Goal: Task Accomplishment & Management: Complete application form

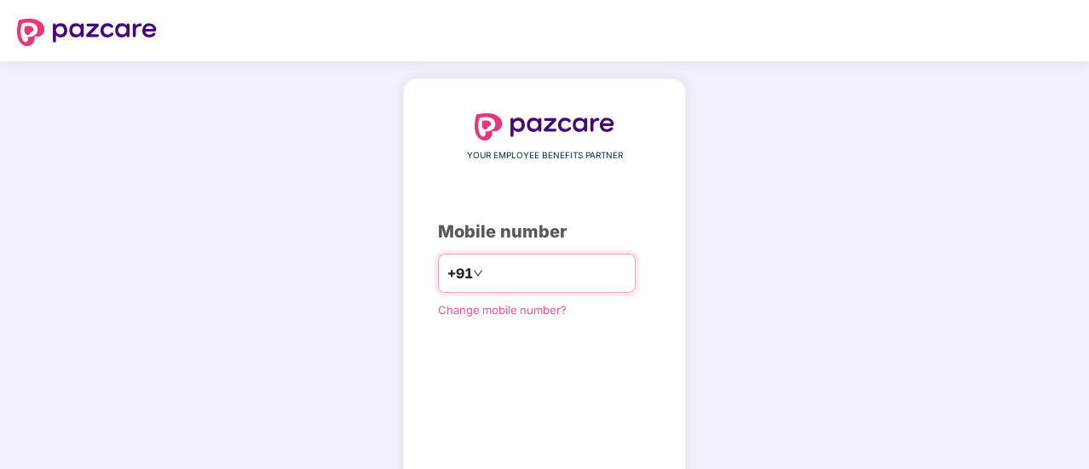
type input "**********"
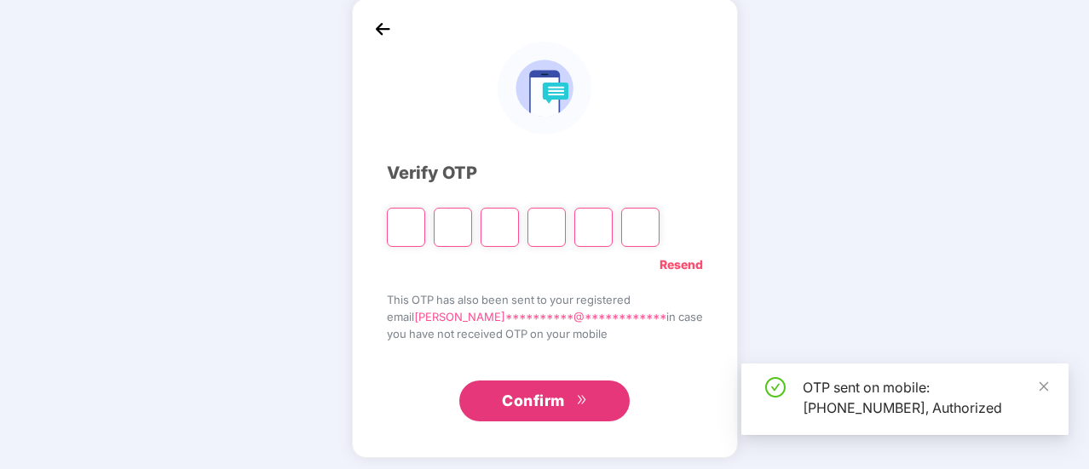
scroll to position [85, 0]
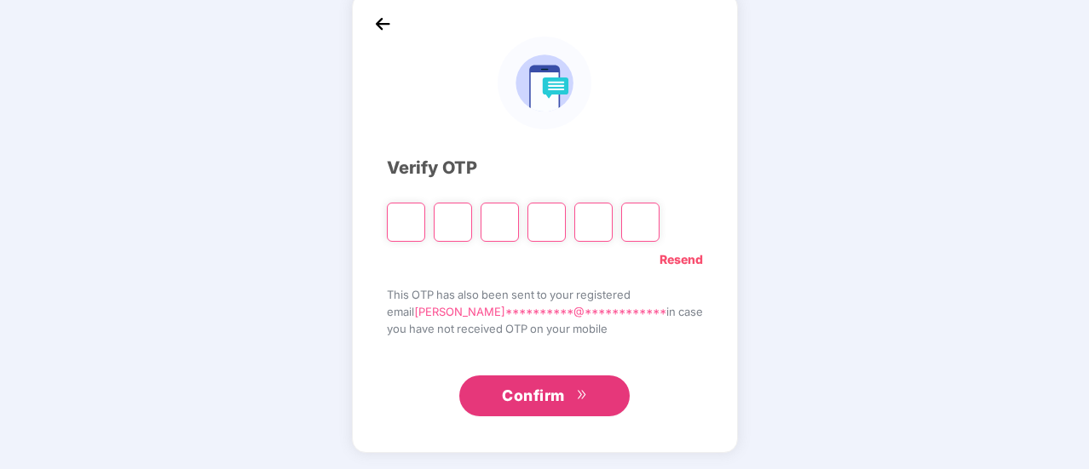
type input "*"
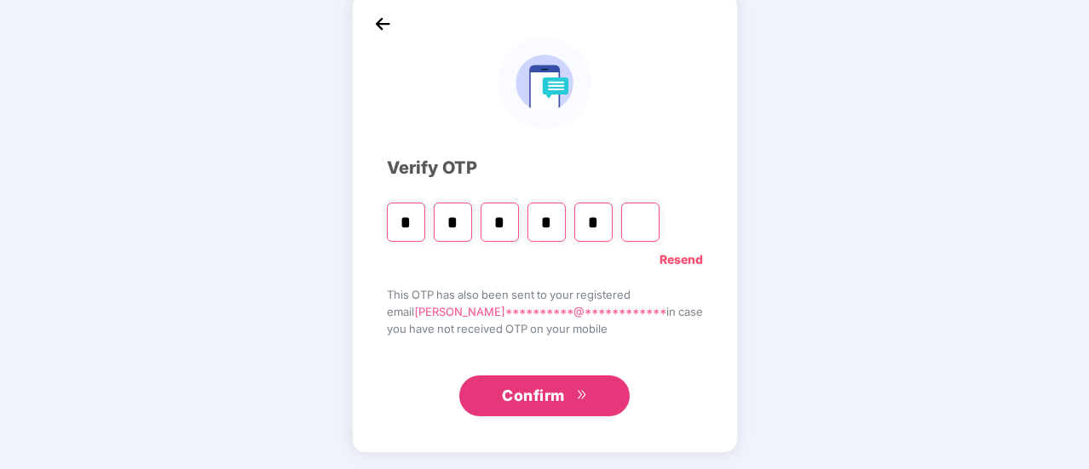
type input "*"
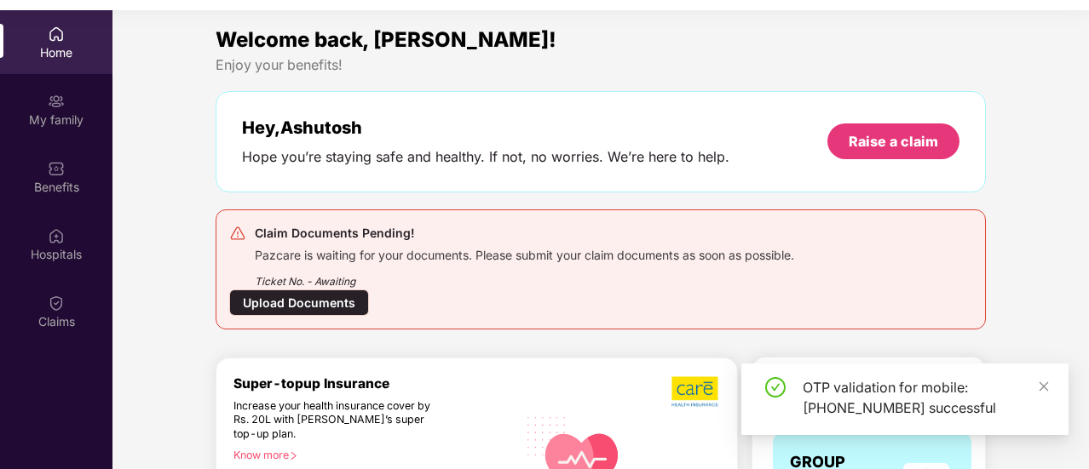
click at [325, 300] on div "Upload Documents" at bounding box center [299, 303] width 140 height 26
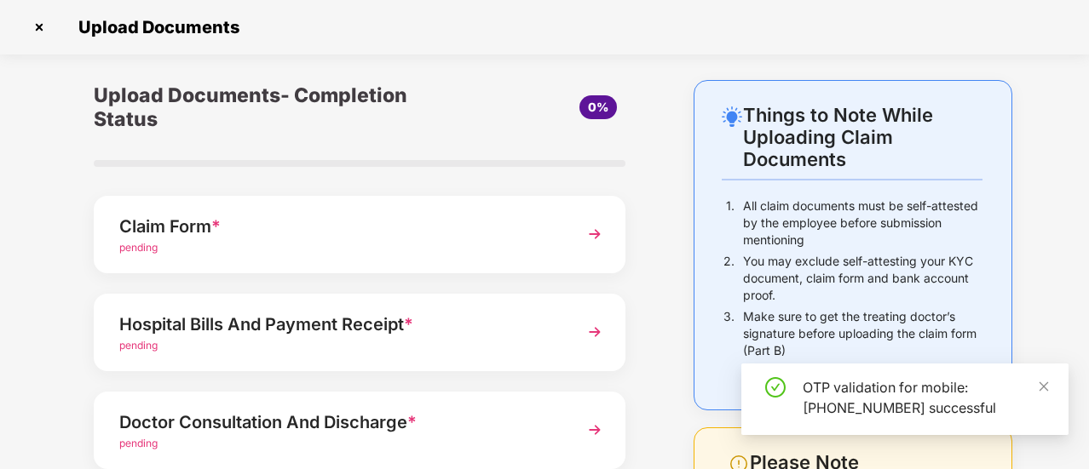
click at [245, 250] on div "pending" at bounding box center [339, 248] width 440 height 16
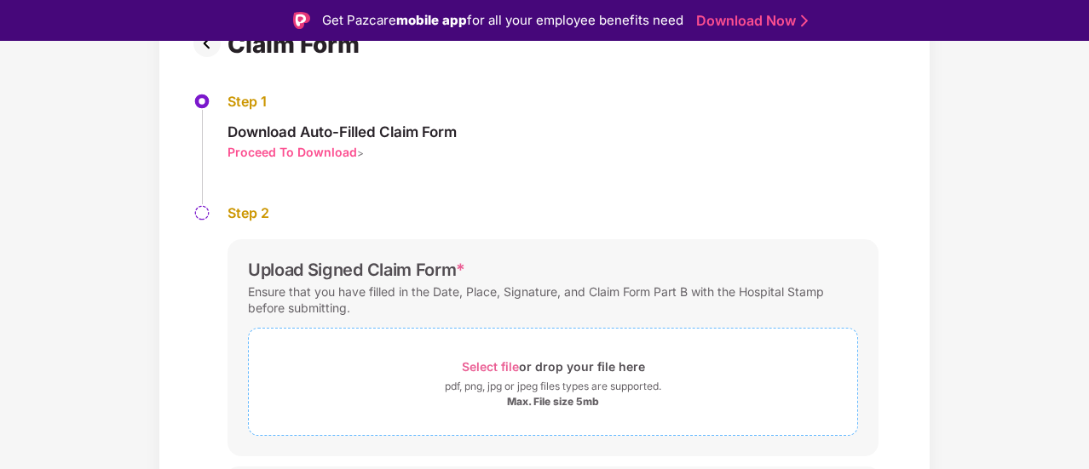
scroll to position [170, 0]
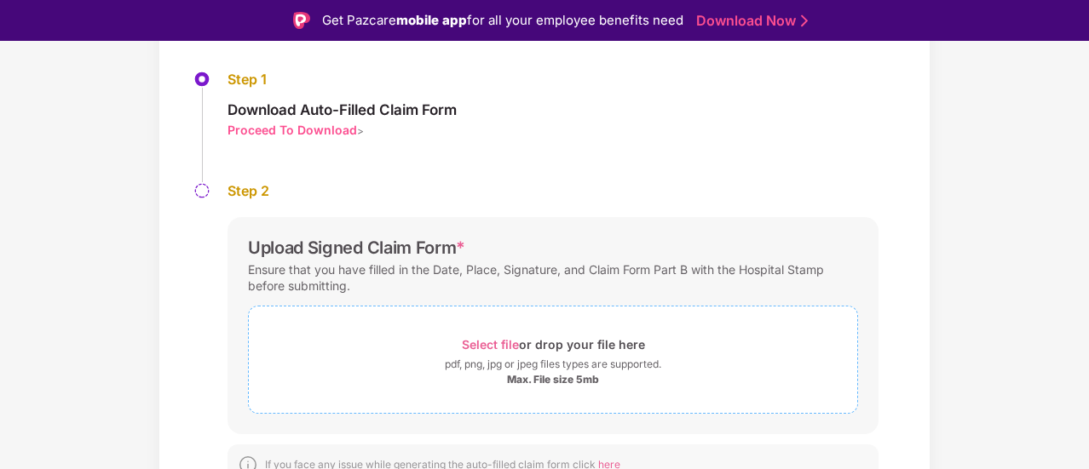
click at [479, 343] on span "Select file" at bounding box center [490, 344] width 57 height 14
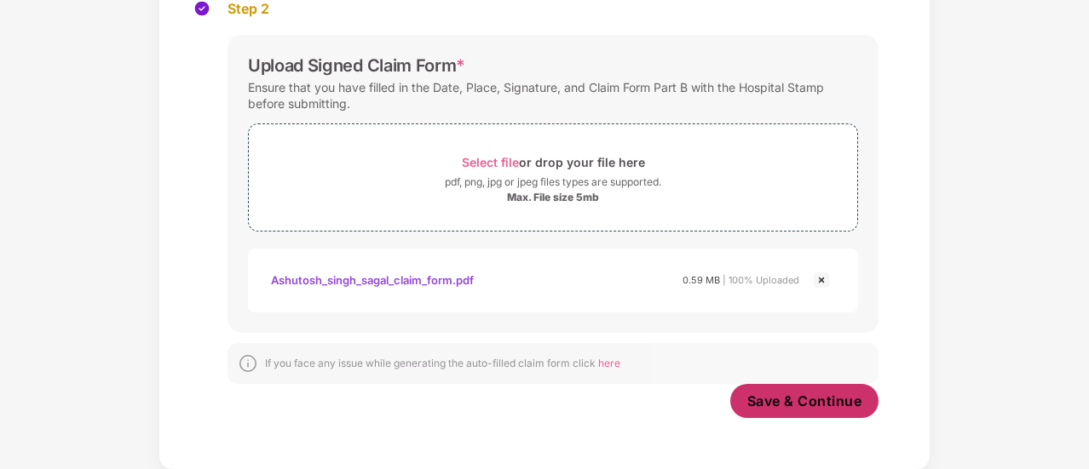
scroll to position [311, 0]
click at [807, 398] on span "Save & Continue" at bounding box center [804, 402] width 115 height 19
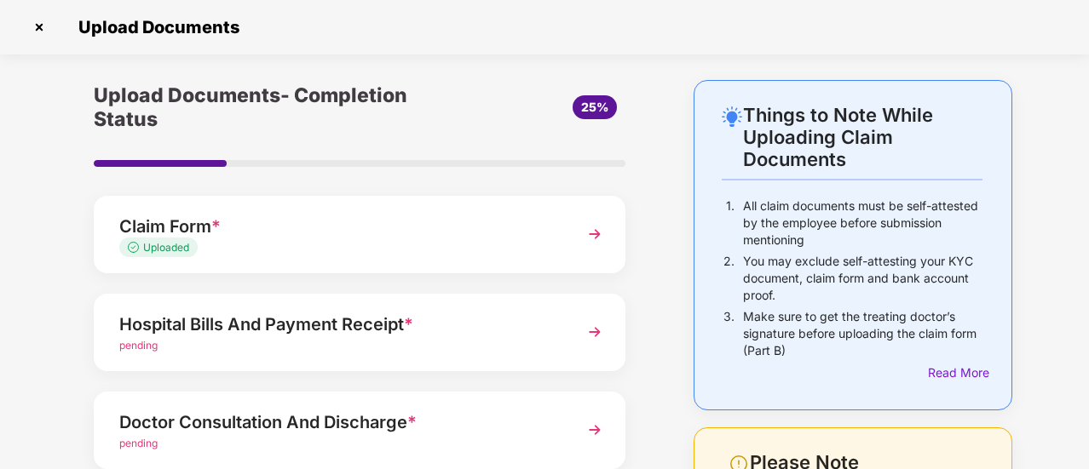
click at [388, 338] on div "pending" at bounding box center [339, 346] width 440 height 16
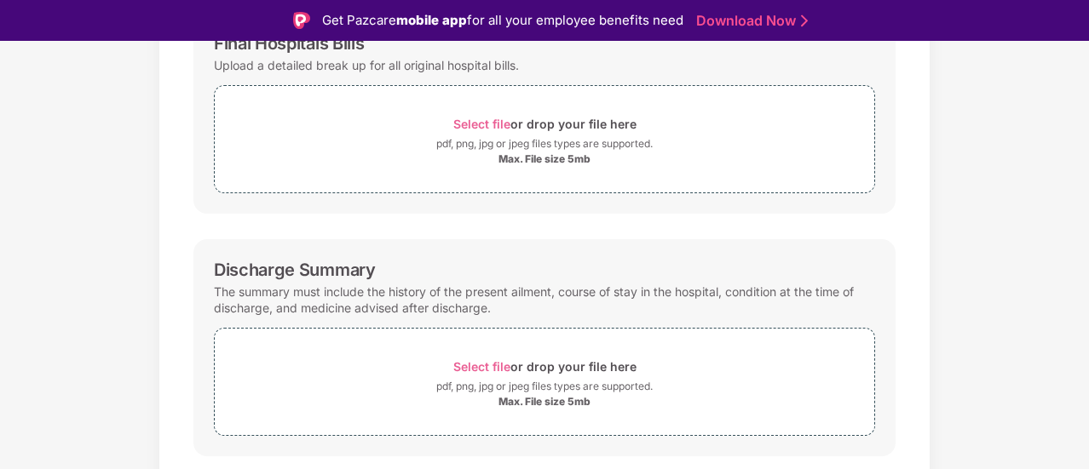
scroll to position [137, 0]
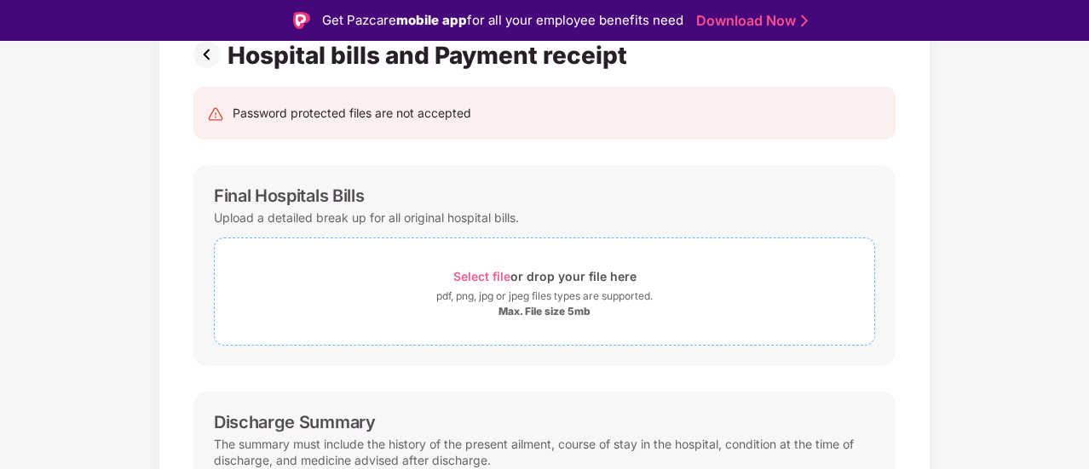
click at [483, 276] on span "Select file" at bounding box center [481, 276] width 57 height 14
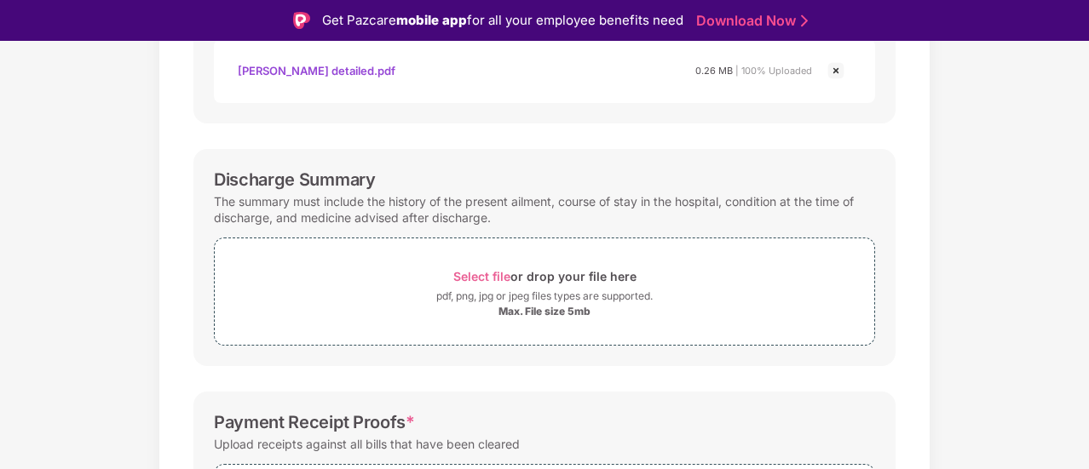
scroll to position [563, 0]
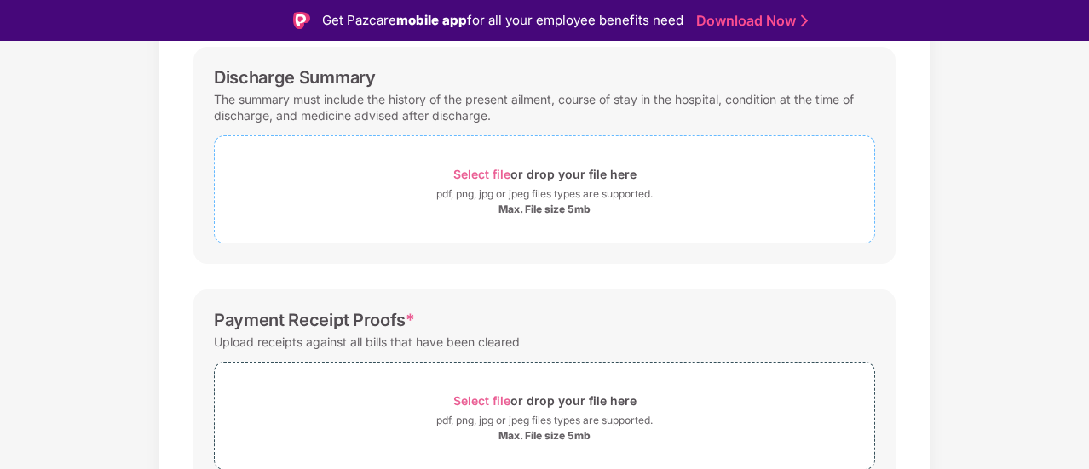
click at [497, 171] on span "Select file" at bounding box center [481, 174] width 57 height 14
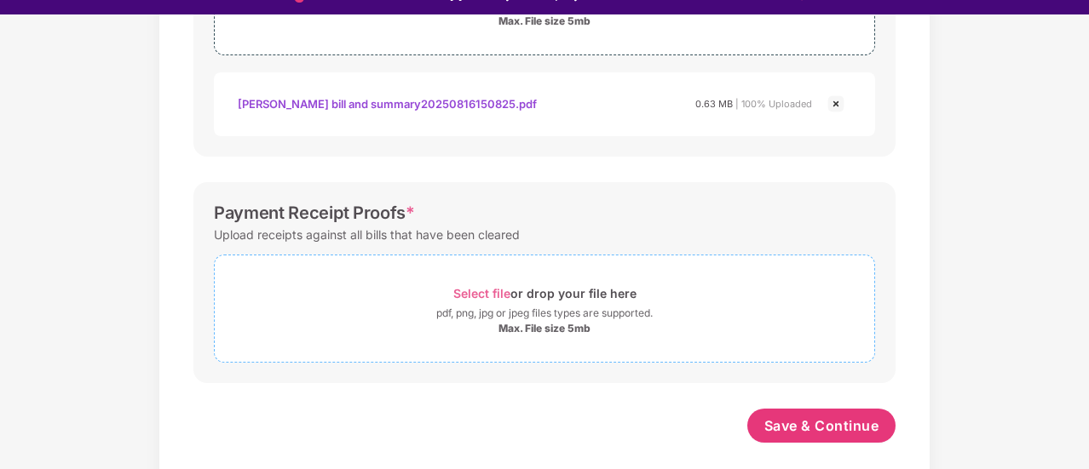
scroll to position [41, 0]
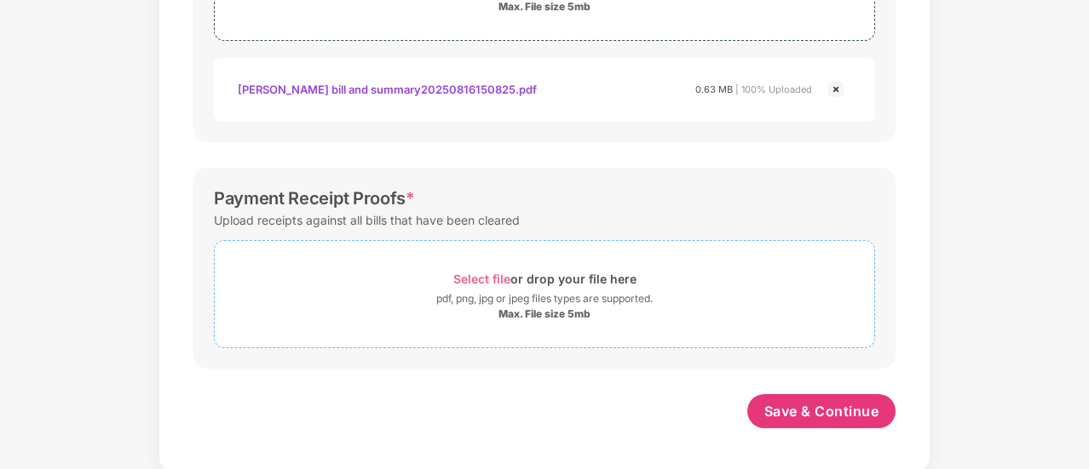
click at [483, 267] on div "Select file or drop your file here" at bounding box center [544, 278] width 183 height 23
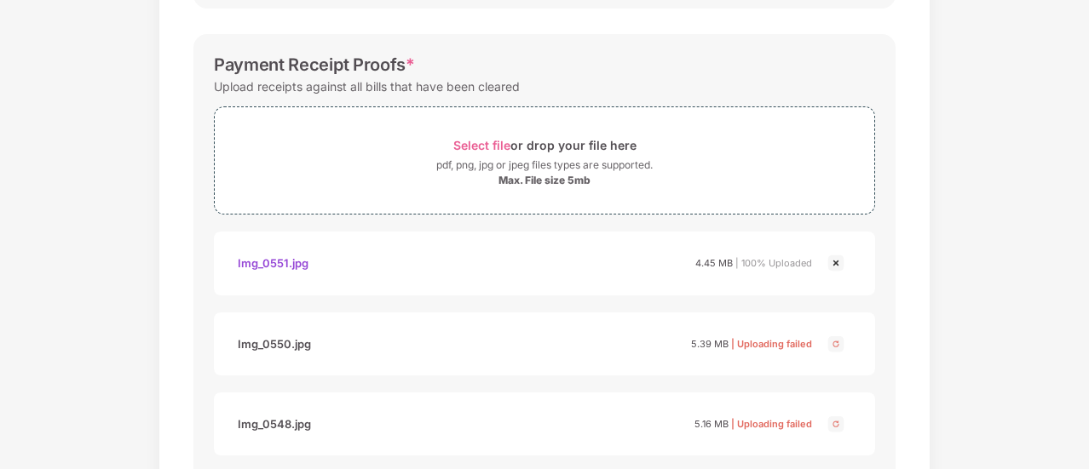
scroll to position [895, 0]
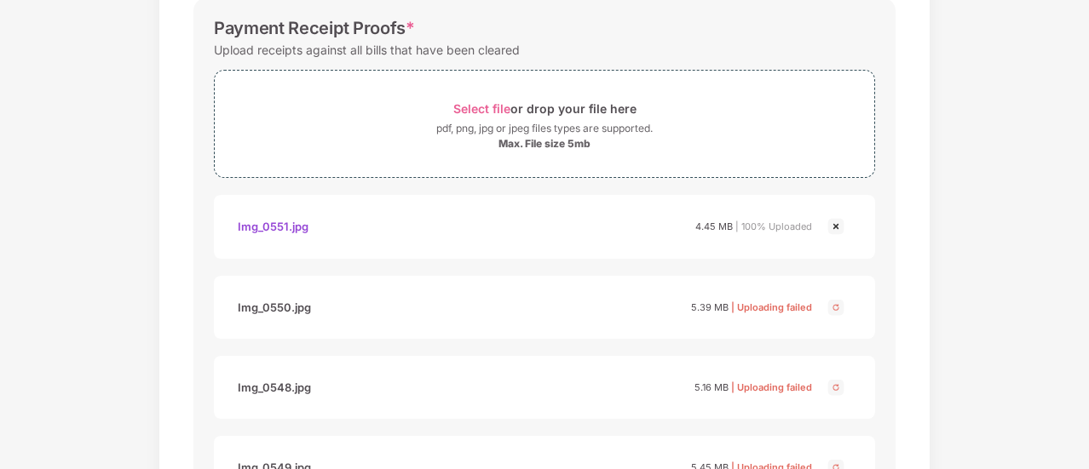
click at [842, 299] on img at bounding box center [835, 307] width 20 height 20
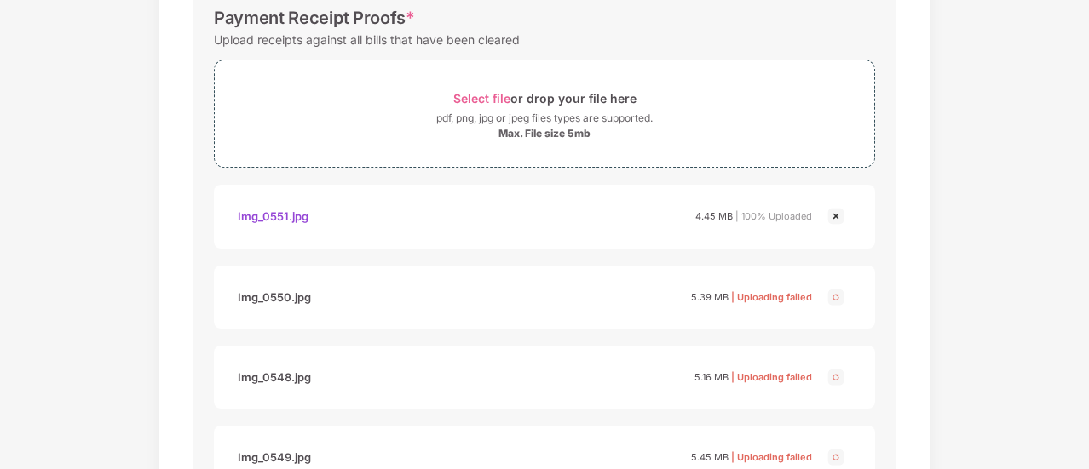
scroll to position [871, 0]
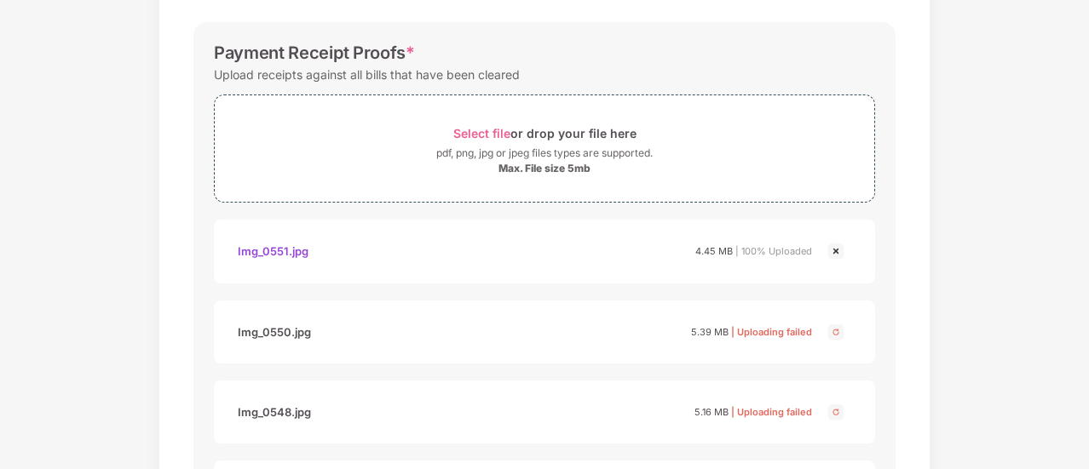
click at [831, 251] on img at bounding box center [835, 251] width 20 height 20
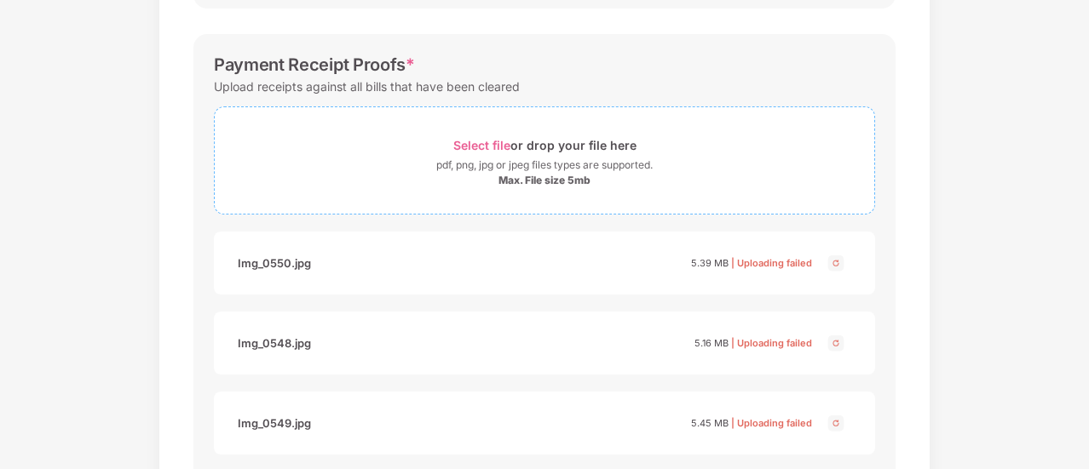
scroll to position [790, 0]
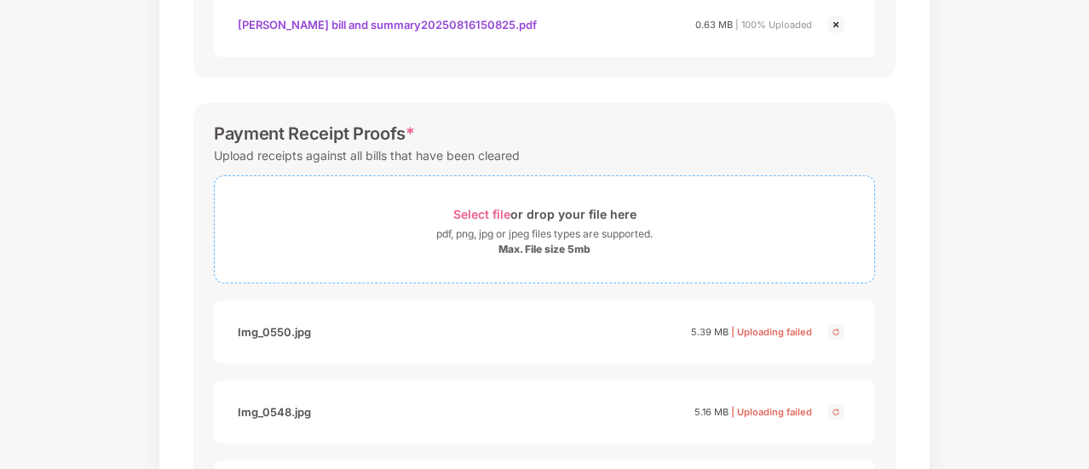
click at [509, 210] on div "Select file or drop your file here" at bounding box center [544, 214] width 183 height 23
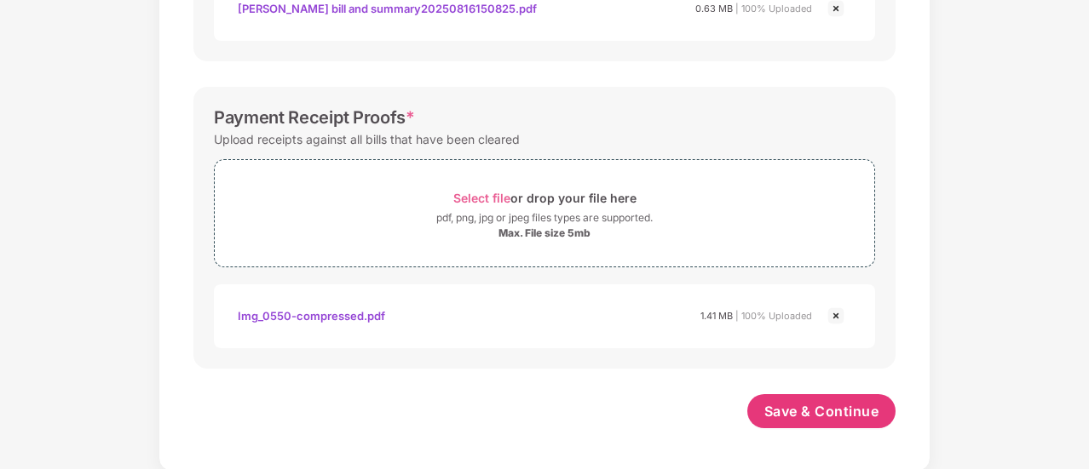
scroll to position [806, 0]
click at [857, 414] on span "Save & Continue" at bounding box center [821, 411] width 115 height 19
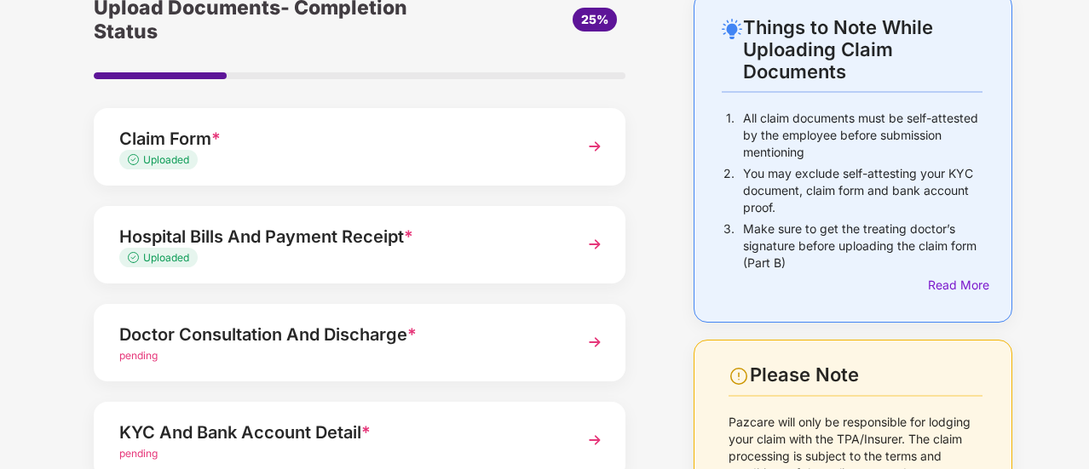
scroll to position [170, 0]
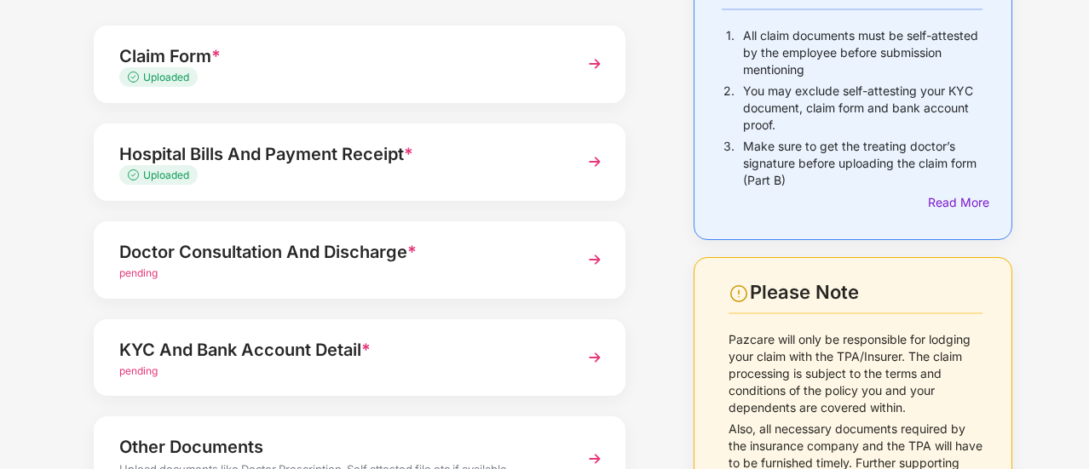
click at [529, 264] on div "Doctor Consultation And Discharge *" at bounding box center [339, 252] width 440 height 27
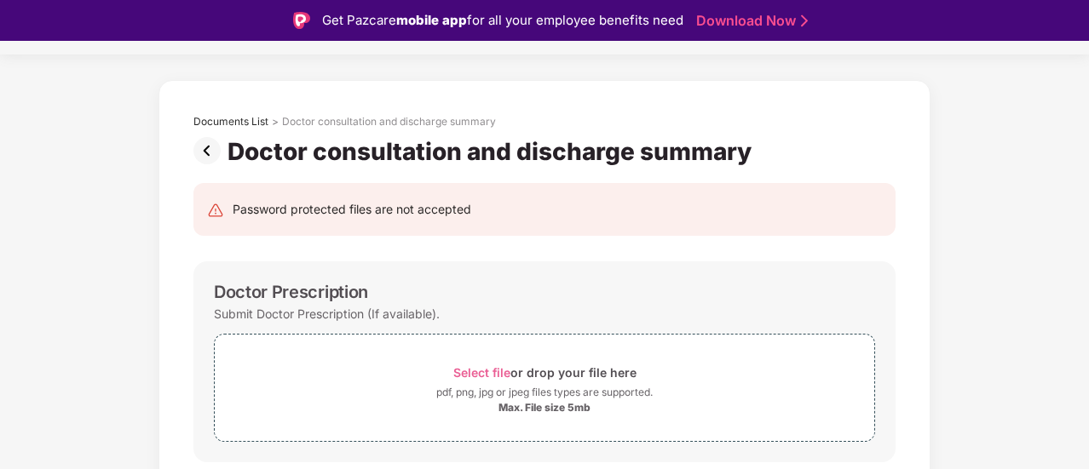
scroll to position [0, 0]
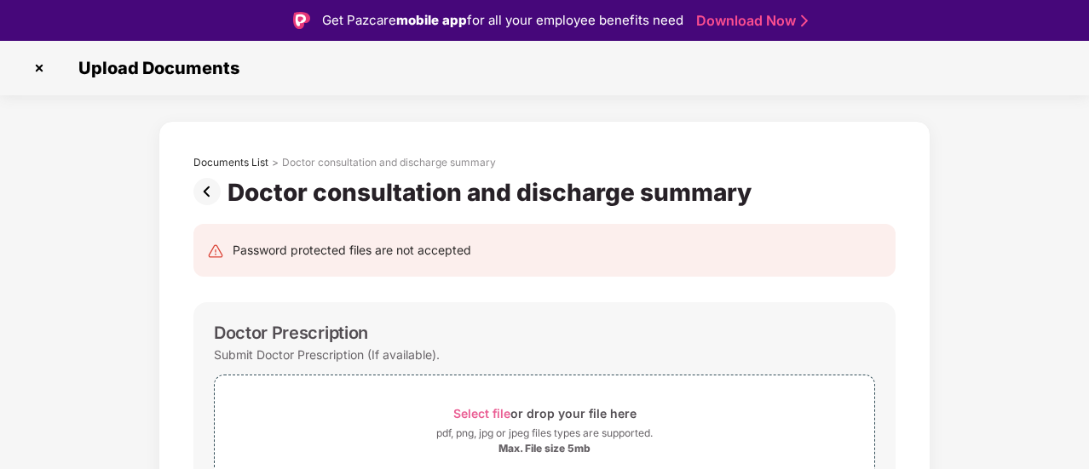
click at [41, 71] on img at bounding box center [39, 68] width 27 height 27
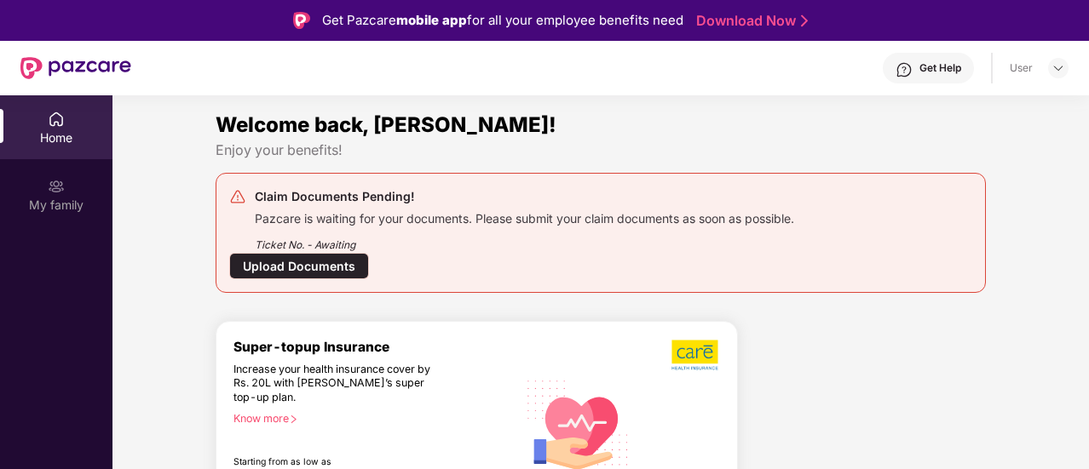
click at [332, 267] on div "Upload Documents" at bounding box center [299, 266] width 140 height 26
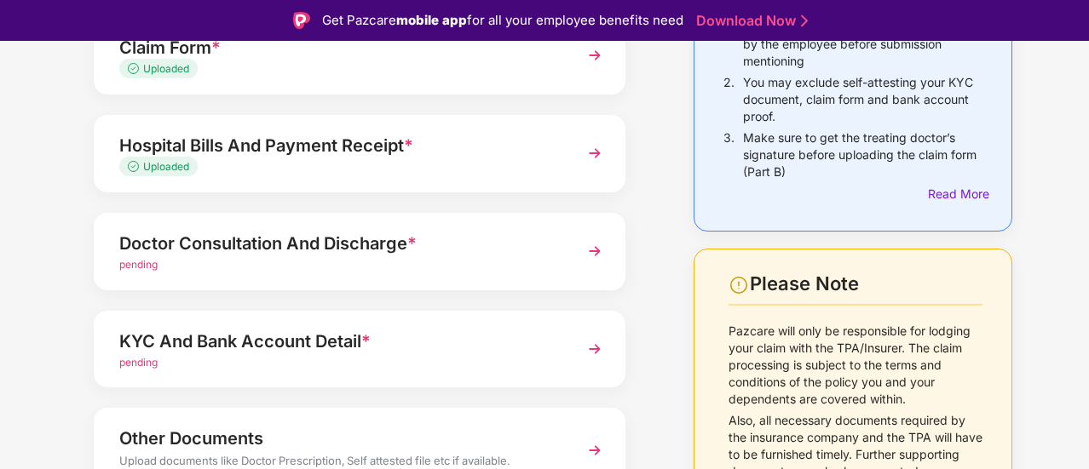
scroll to position [307, 0]
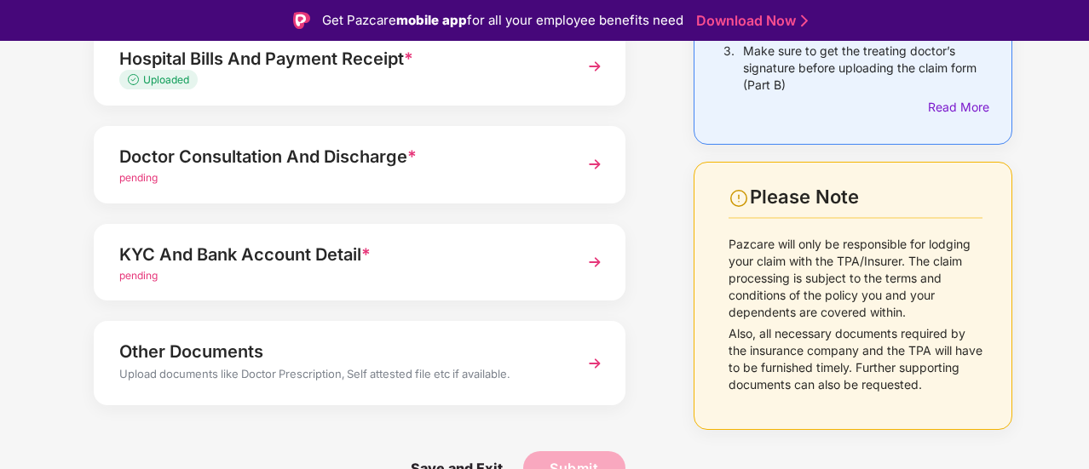
click at [408, 209] on div "Upload Documents- Completion Status 25% Claim Form * Uploaded Hospital Bills An…" at bounding box center [360, 162] width 566 height 697
click at [474, 160] on div "Doctor Consultation And Discharge *" at bounding box center [339, 156] width 440 height 27
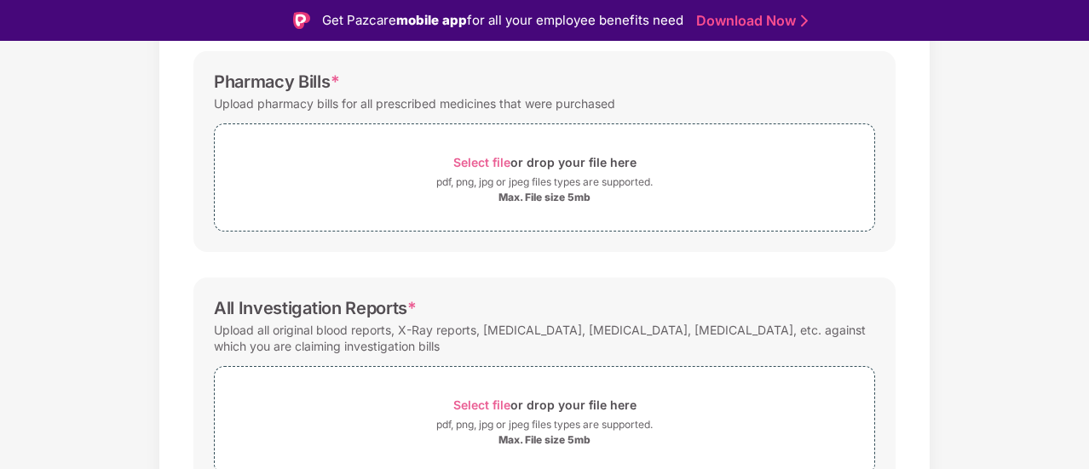
scroll to position [308, 0]
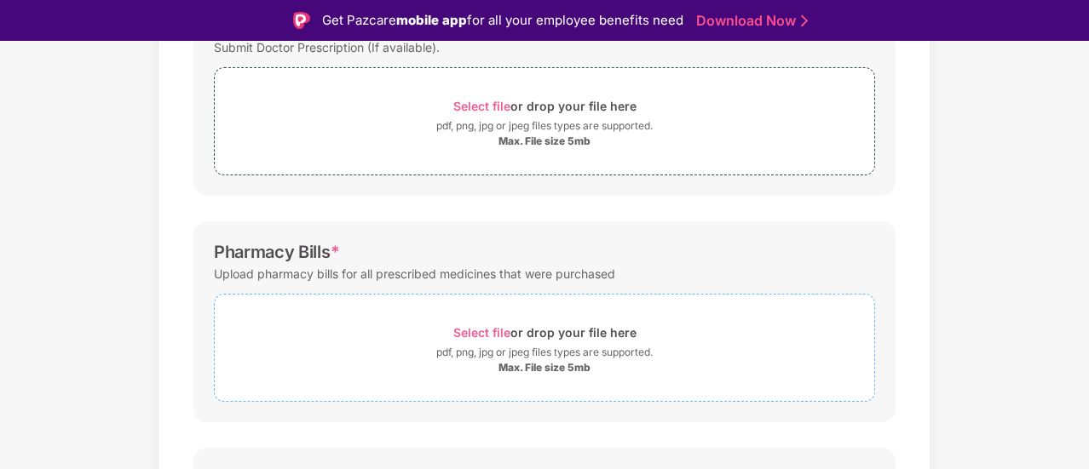
click at [370, 336] on div "Select file or drop your file here" at bounding box center [544, 332] width 659 height 23
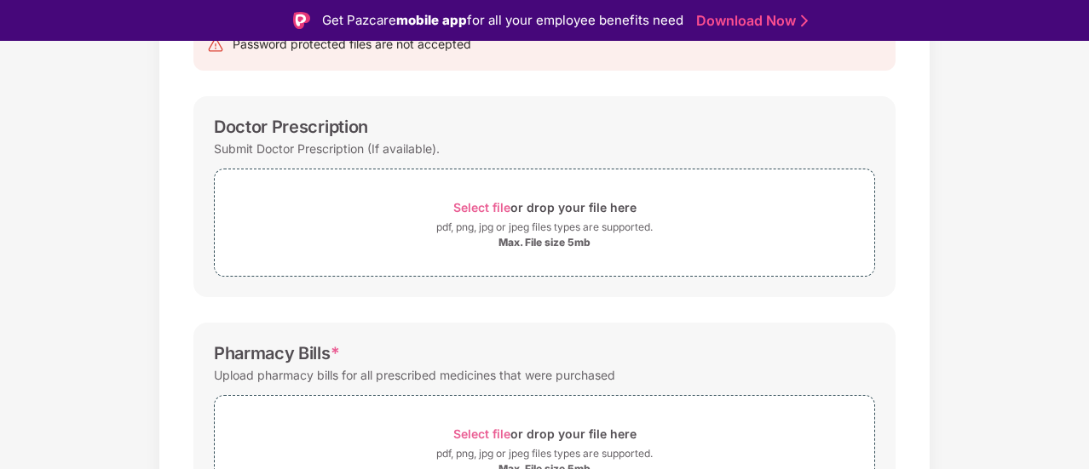
scroll to position [133, 0]
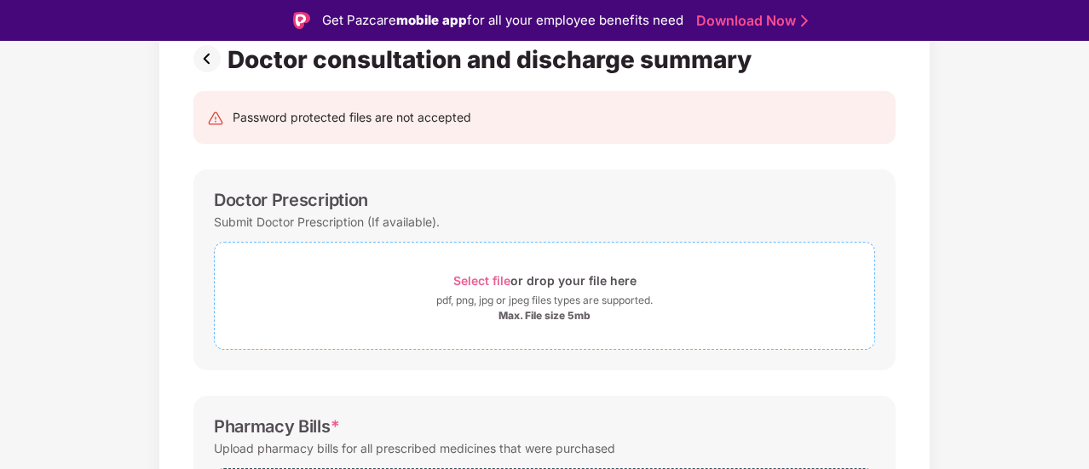
click at [486, 292] on div "pdf, png, jpg or jpeg files types are supported." at bounding box center [544, 300] width 216 height 17
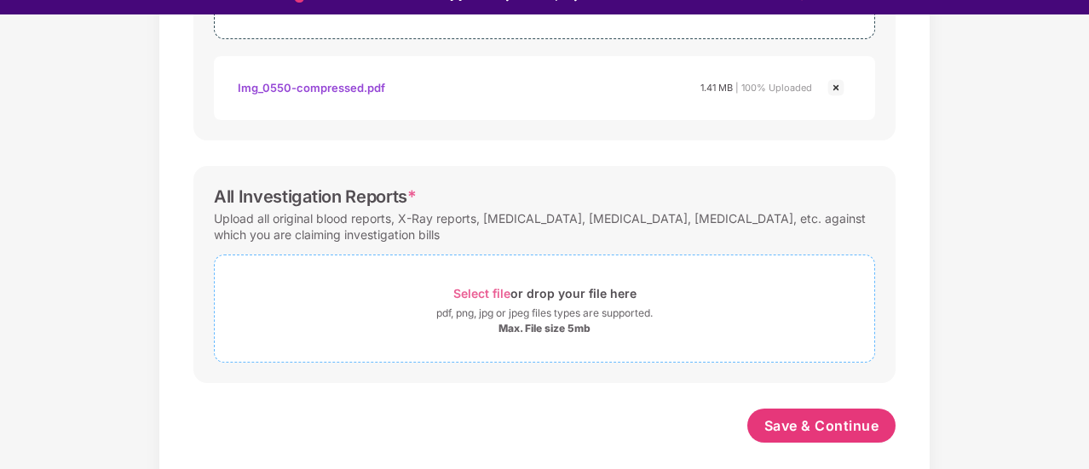
scroll to position [41, 0]
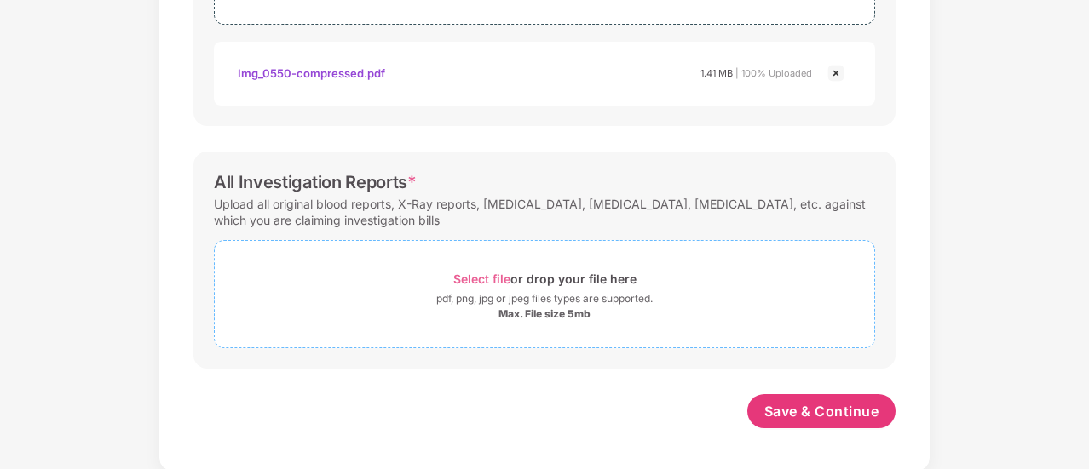
click at [483, 275] on span "Select file" at bounding box center [481, 279] width 57 height 14
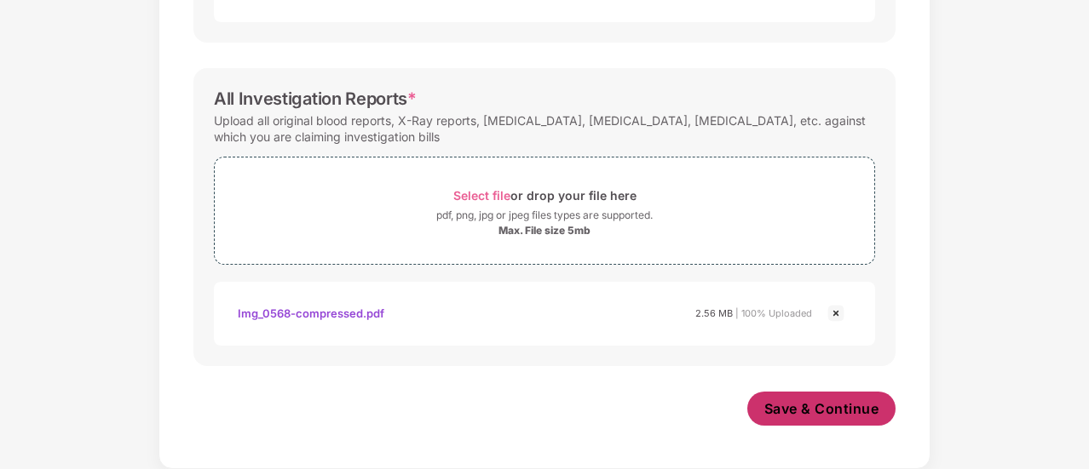
scroll to position [806, 0]
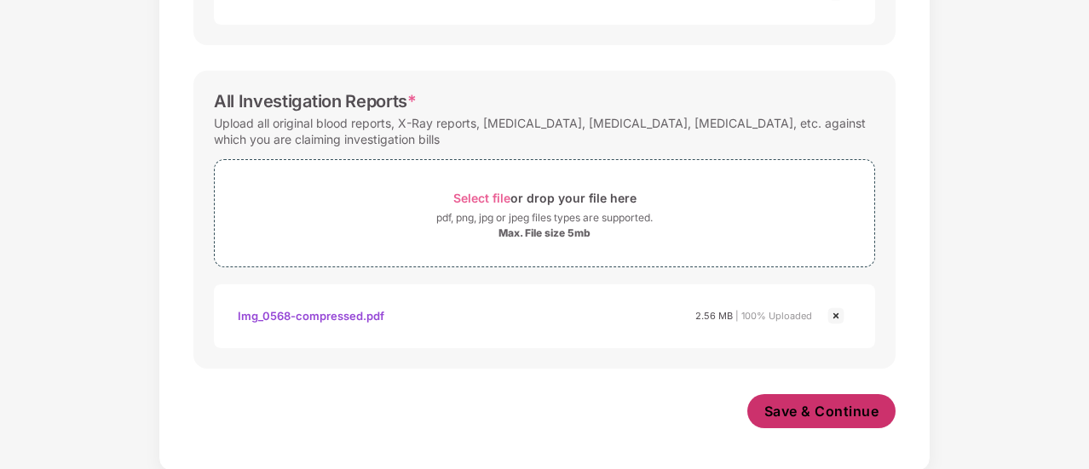
click at [842, 408] on span "Save & Continue" at bounding box center [821, 411] width 115 height 19
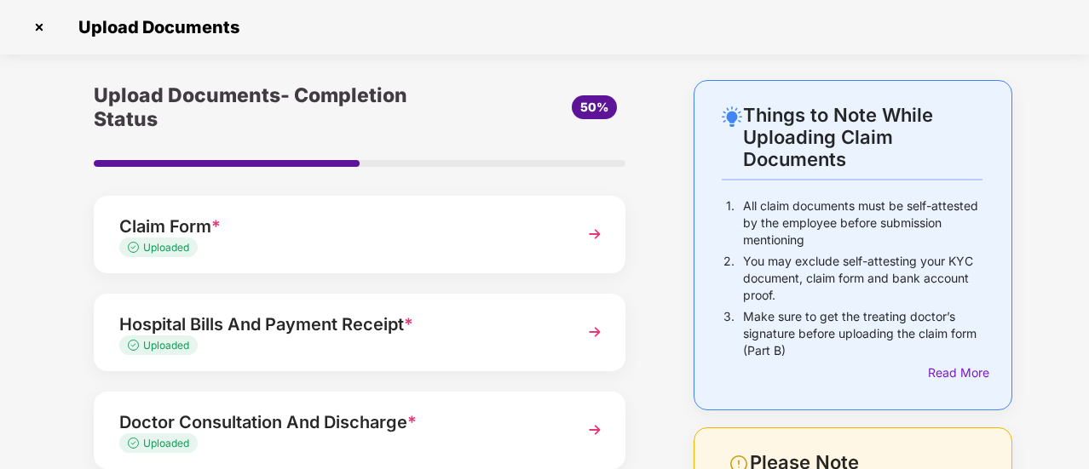
scroll to position [256, 0]
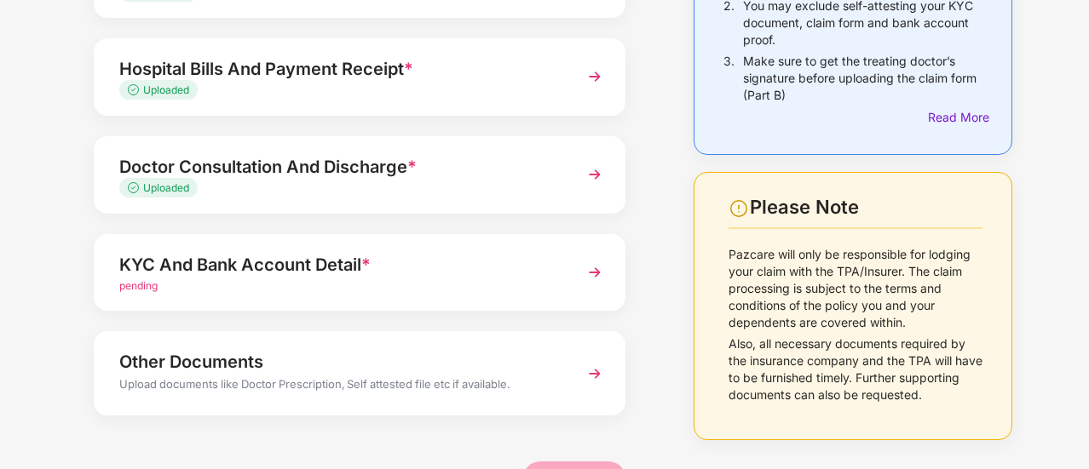
click at [405, 297] on div "KYC And Bank Account Detail * pending" at bounding box center [360, 273] width 532 height 78
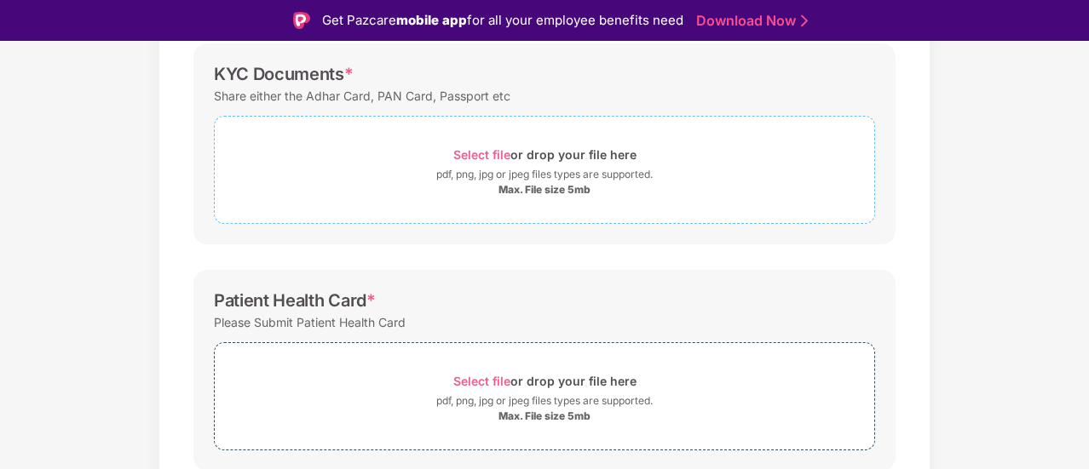
scroll to position [170, 0]
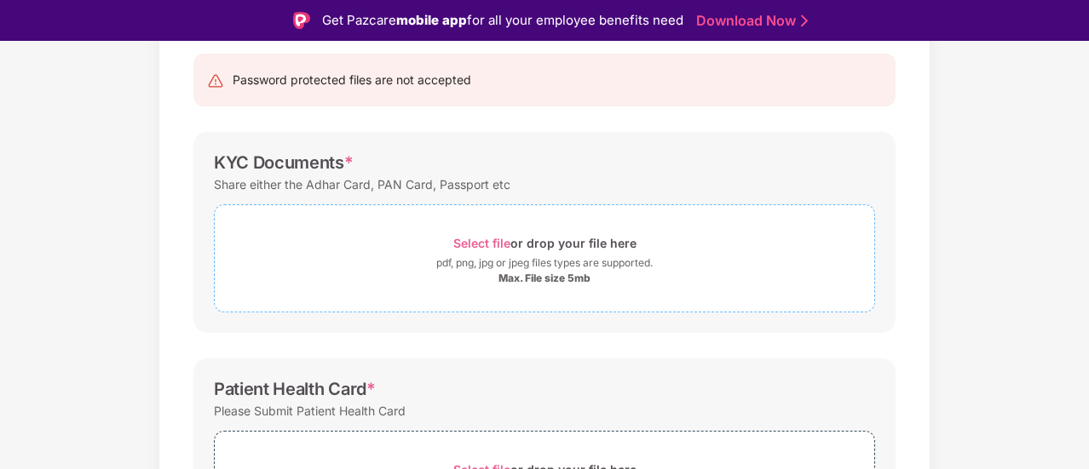
click at [504, 267] on div "pdf, png, jpg or jpeg files types are supported." at bounding box center [544, 263] width 216 height 17
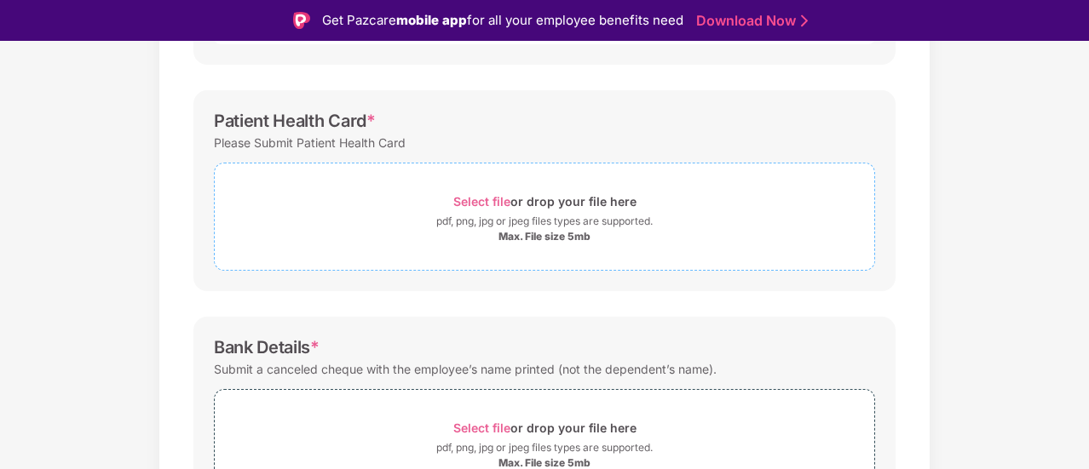
scroll to position [457, 0]
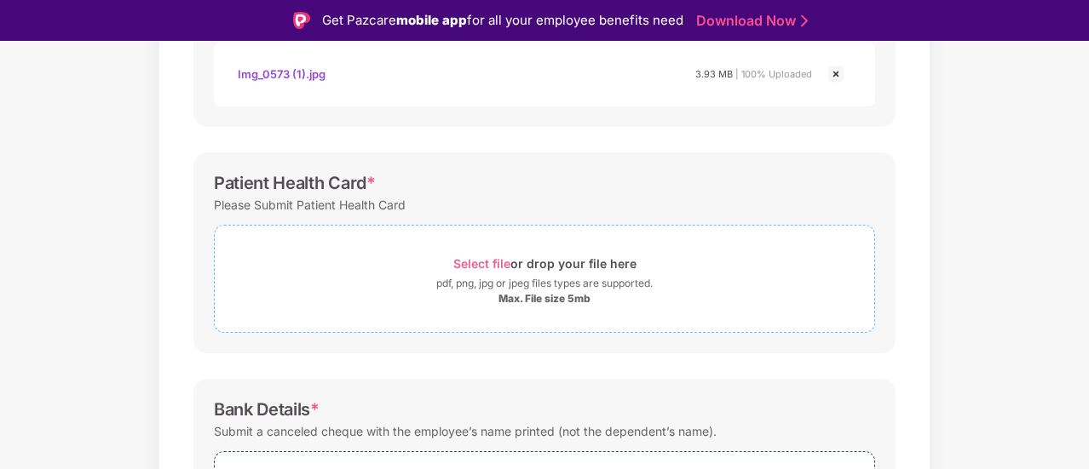
click at [492, 265] on span "Select file" at bounding box center [481, 263] width 57 height 14
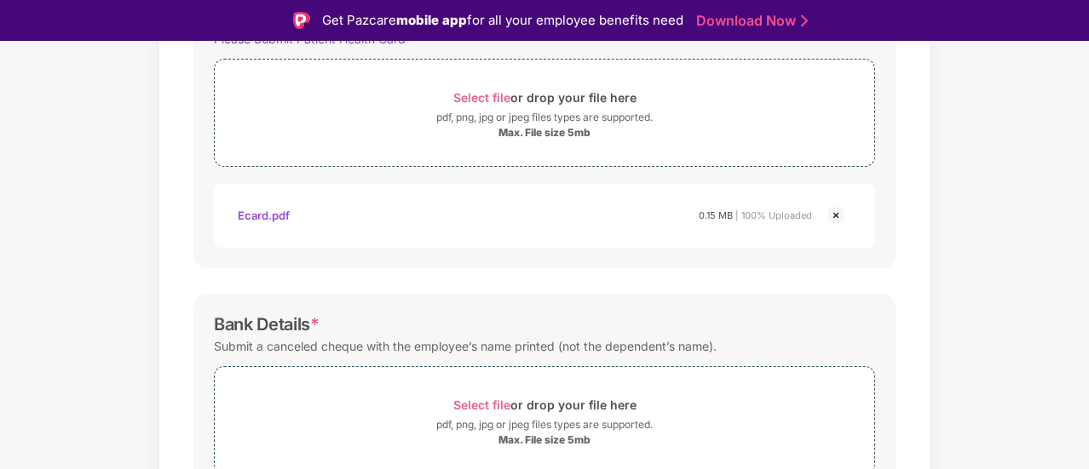
scroll to position [709, 0]
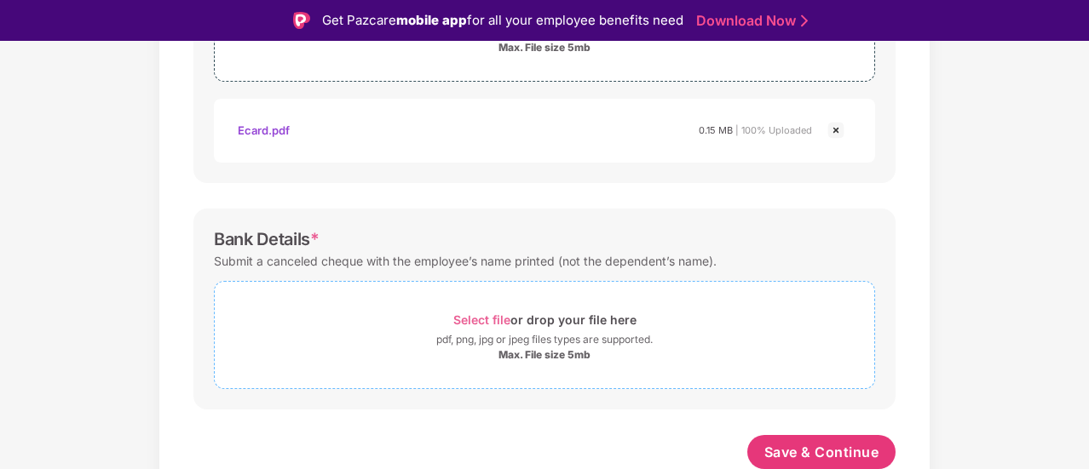
click at [520, 314] on div "Select file or drop your file here" at bounding box center [544, 319] width 183 height 23
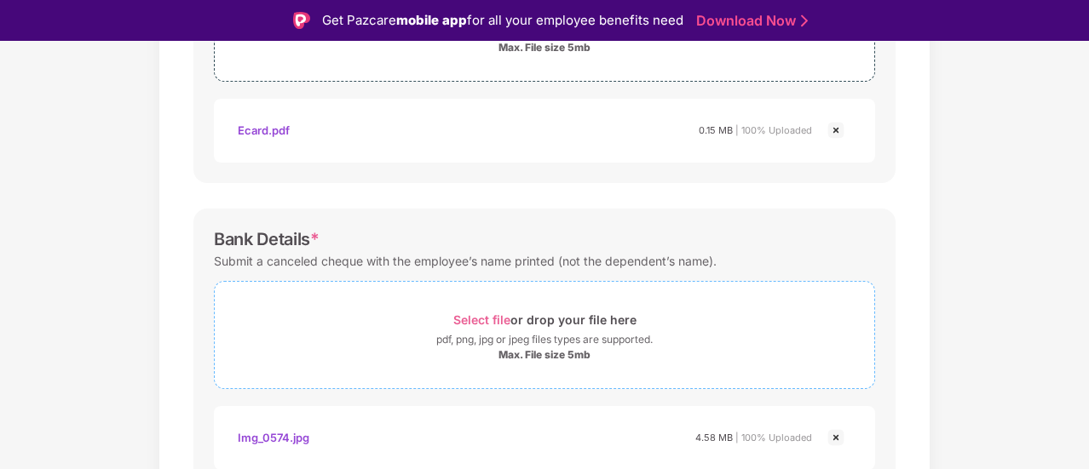
scroll to position [790, 0]
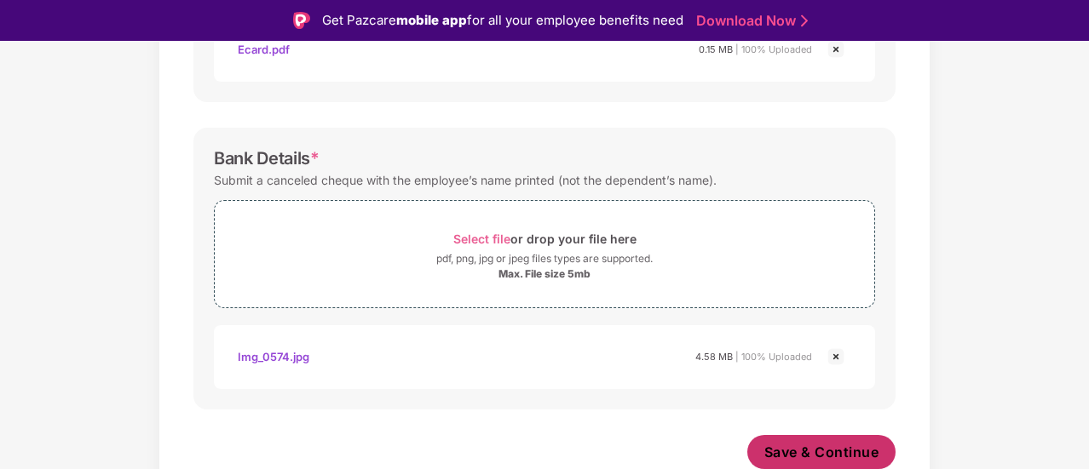
click at [806, 451] on span "Save & Continue" at bounding box center [821, 452] width 115 height 19
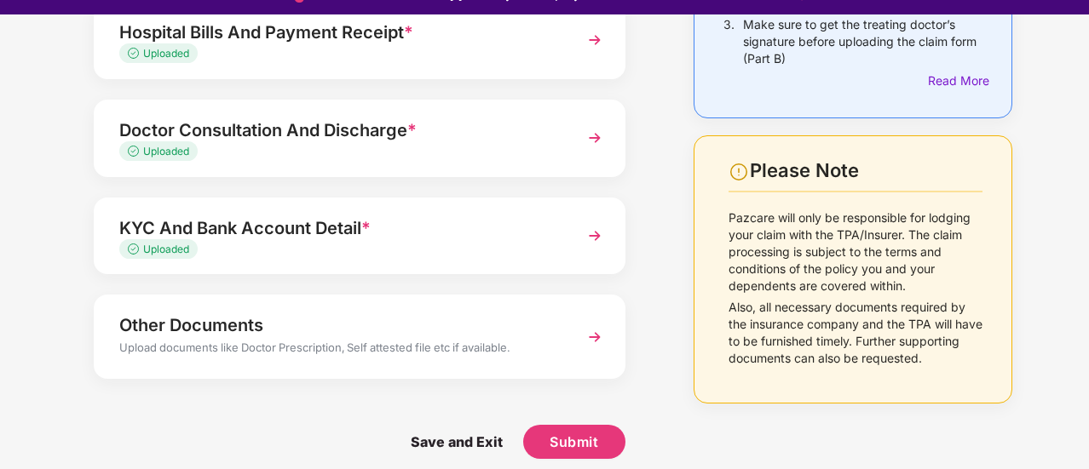
scroll to position [41, 0]
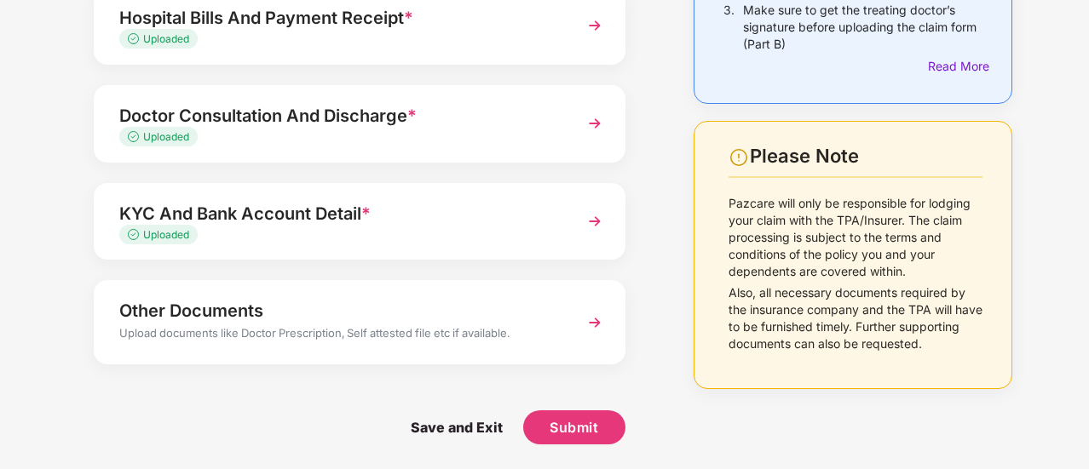
click at [557, 340] on div "Upload documents like Doctor Prescription, Self attested file etc if available." at bounding box center [339, 336] width 440 height 22
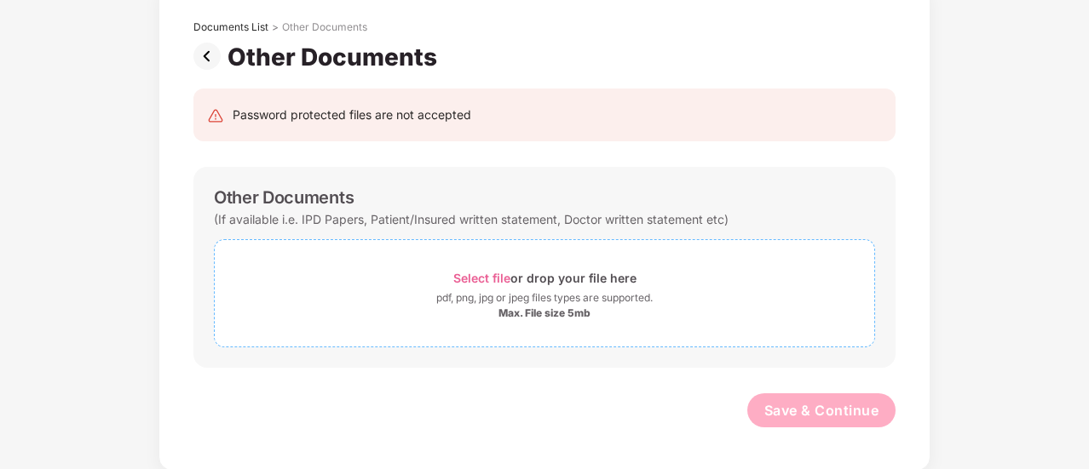
click at [451, 280] on div "Select file or drop your file here" at bounding box center [544, 278] width 659 height 23
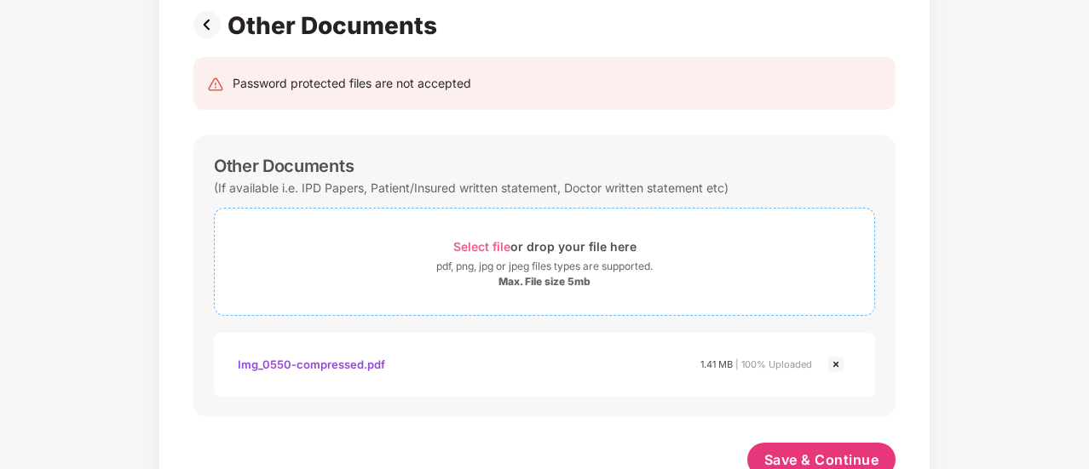
scroll to position [175, 0]
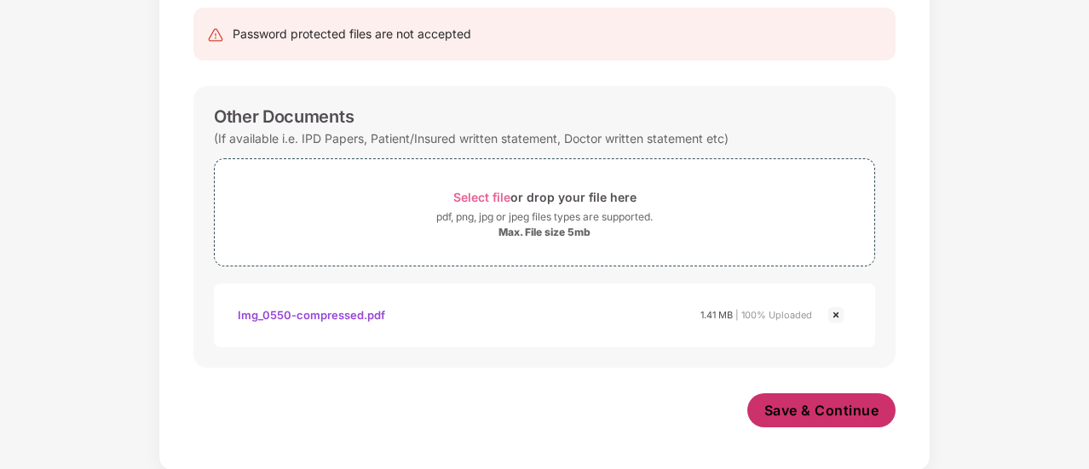
click at [822, 407] on span "Save & Continue" at bounding box center [821, 410] width 115 height 19
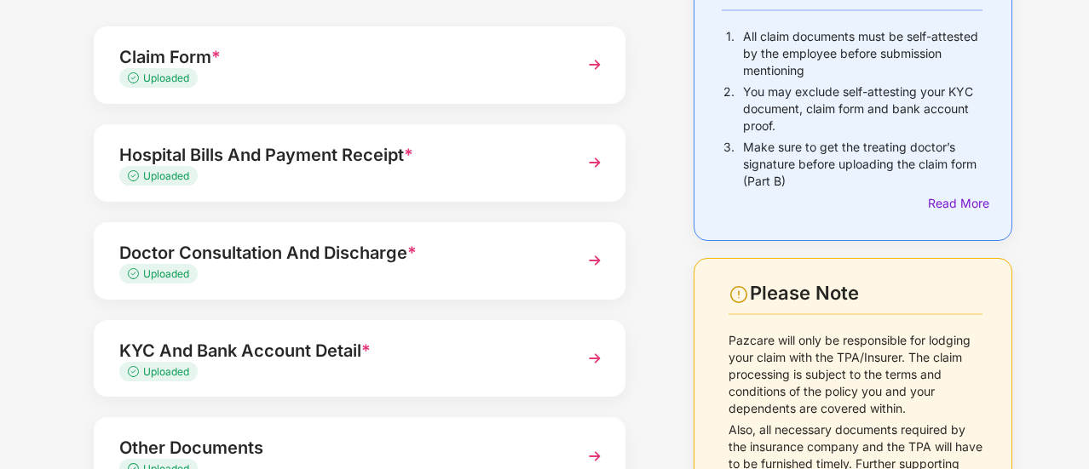
scroll to position [300, 0]
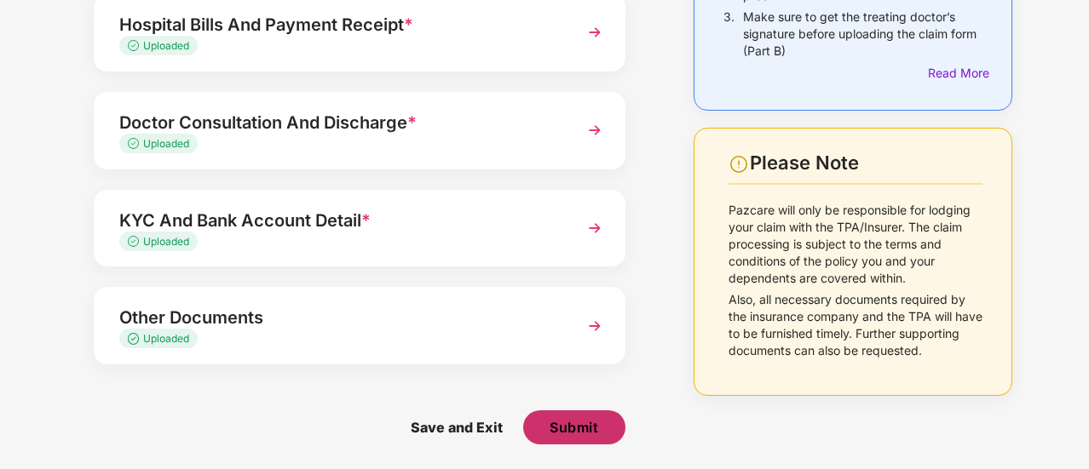
click at [603, 427] on button "Submit" at bounding box center [574, 428] width 102 height 34
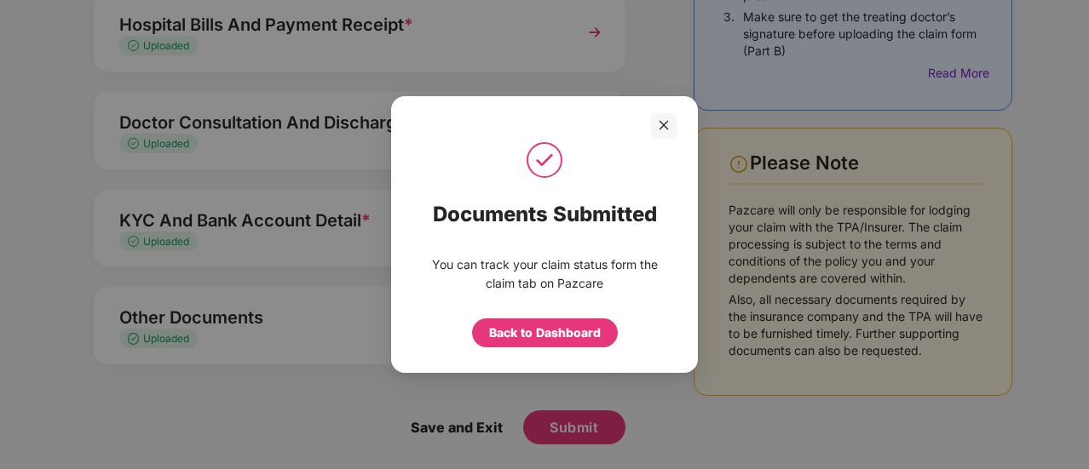
drag, startPoint x: 664, startPoint y: 124, endPoint x: 658, endPoint y: 141, distance: 18.9
click at [664, 124] on icon "close" at bounding box center [664, 125] width 12 height 12
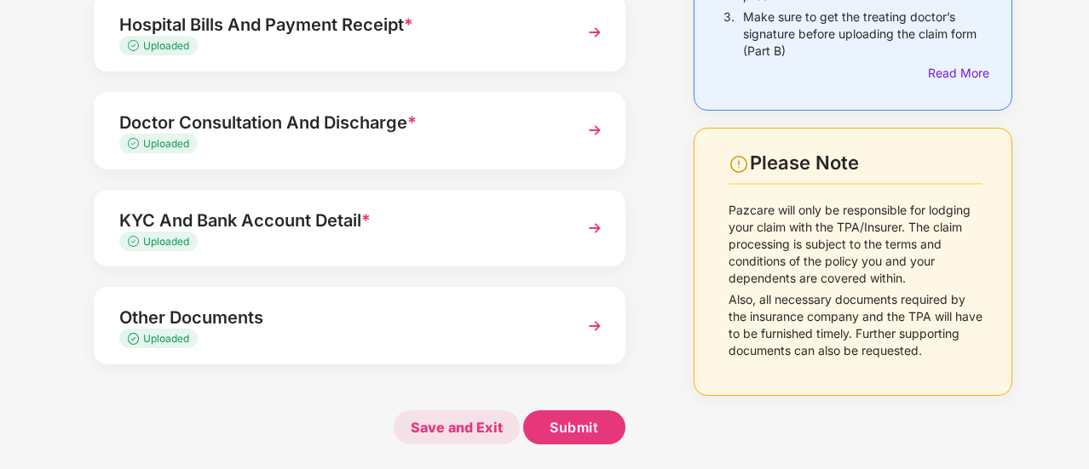
click at [465, 434] on span "Save and Exit" at bounding box center [457, 428] width 126 height 34
